Goal: Navigation & Orientation: Go to known website

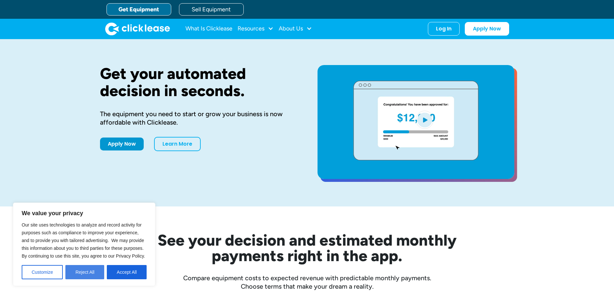
click at [85, 274] on button "Reject All" at bounding box center [84, 272] width 39 height 14
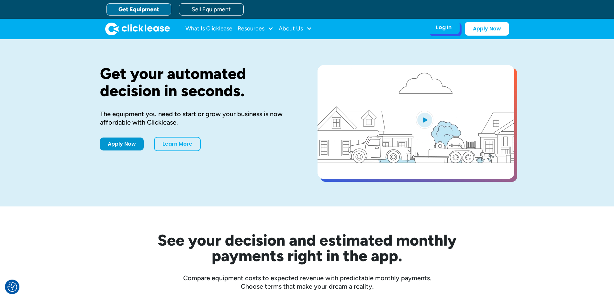
click at [438, 29] on div "Log In" at bounding box center [444, 27] width 16 height 6
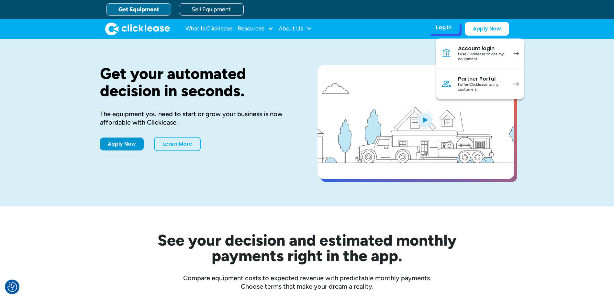
click at [483, 51] on div "Account login I use Clicklease to get my equipment" at bounding box center [482, 53] width 49 height 17
